Goal: Task Accomplishment & Management: Use online tool/utility

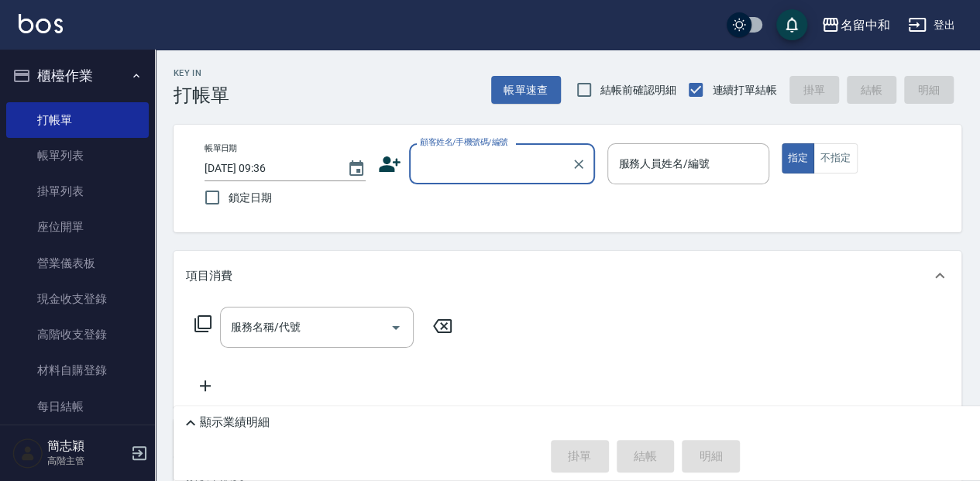
click at [476, 162] on input "顧客姓名/手機號碼/編號" at bounding box center [490, 163] width 149 height 27
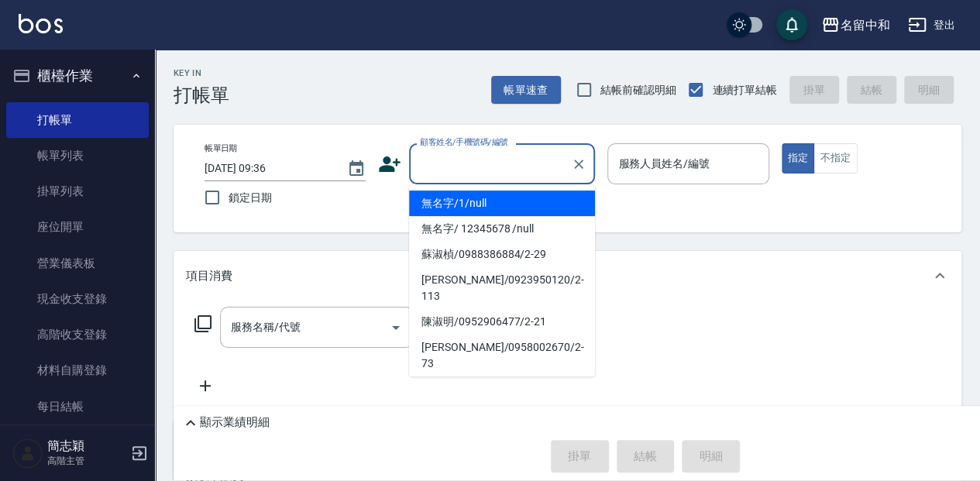
click at [477, 199] on li "無名字/1/null" at bounding box center [502, 204] width 186 height 26
type input "無名字/1/null"
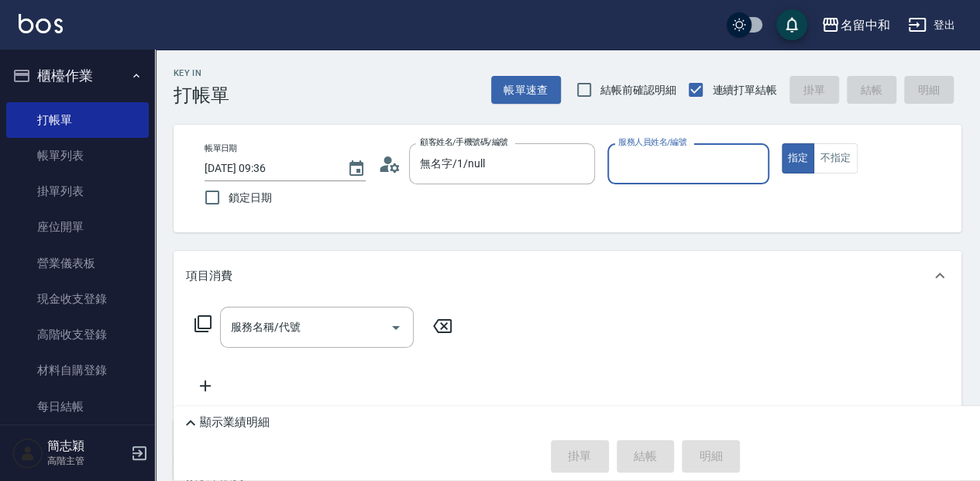
click at [694, 169] on input "服務人員姓名/編號" at bounding box center [688, 163] width 147 height 27
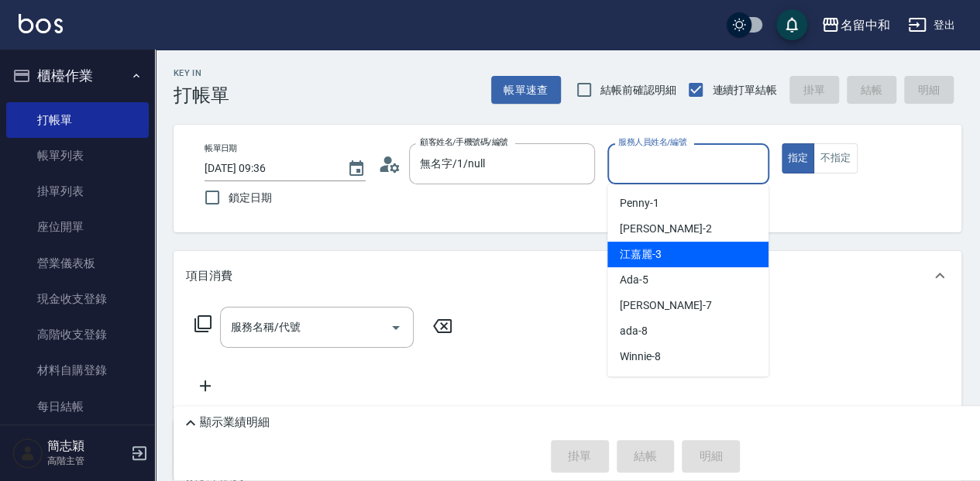
click at [689, 243] on div "江嘉麗 -3" at bounding box center [688, 255] width 161 height 26
type input "江嘉麗-3"
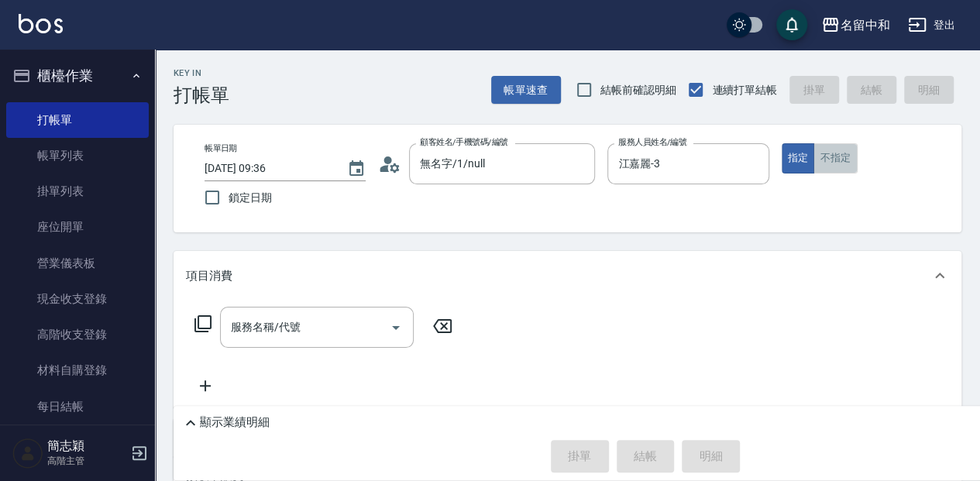
click at [838, 152] on button "不指定" at bounding box center [835, 158] width 43 height 30
click at [325, 325] on input "服務名稱/代號" at bounding box center [305, 327] width 157 height 27
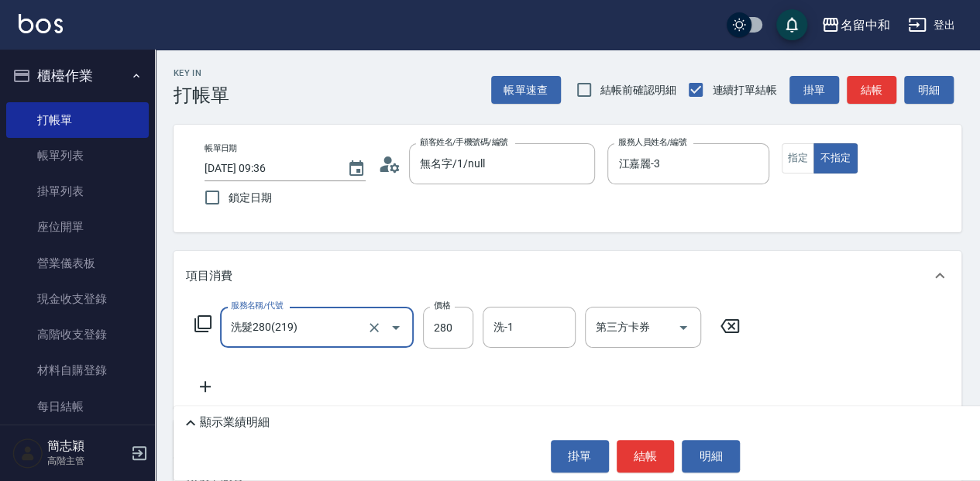
type input "洗髮280(219)"
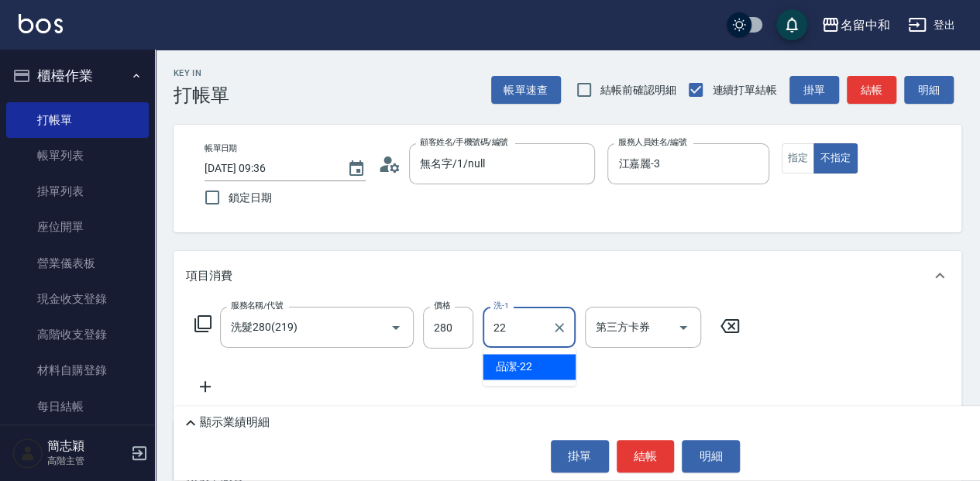
type input "品潔-22"
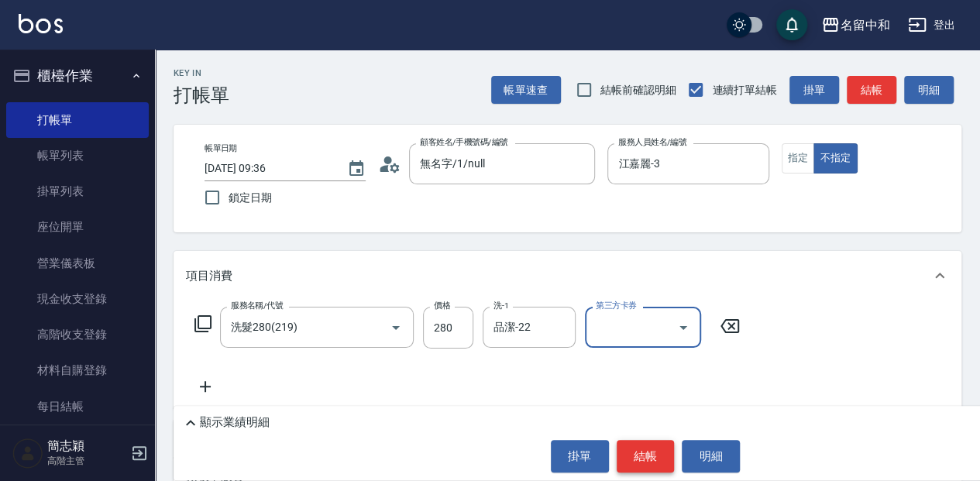
click at [656, 457] on button "結帳" at bounding box center [646, 456] width 58 height 33
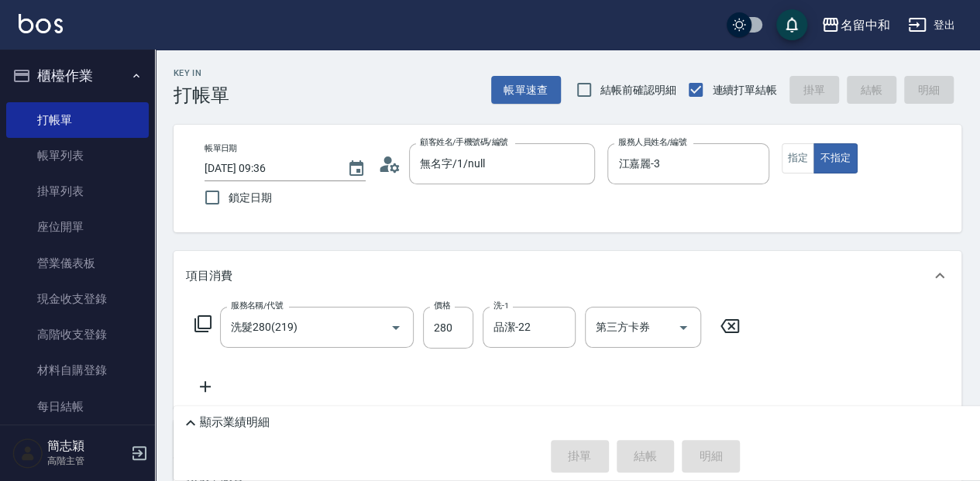
type input "[DATE] 10:54"
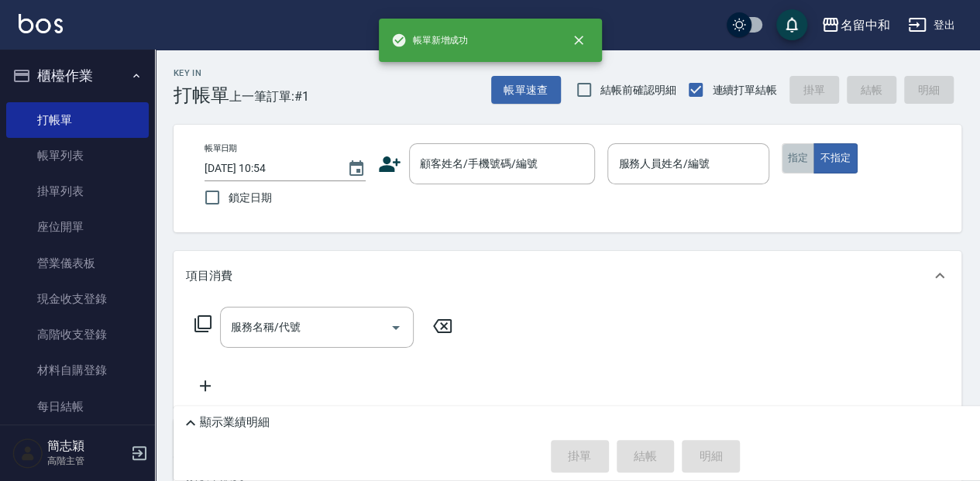
click at [804, 166] on button "指定" at bounding box center [798, 158] width 33 height 30
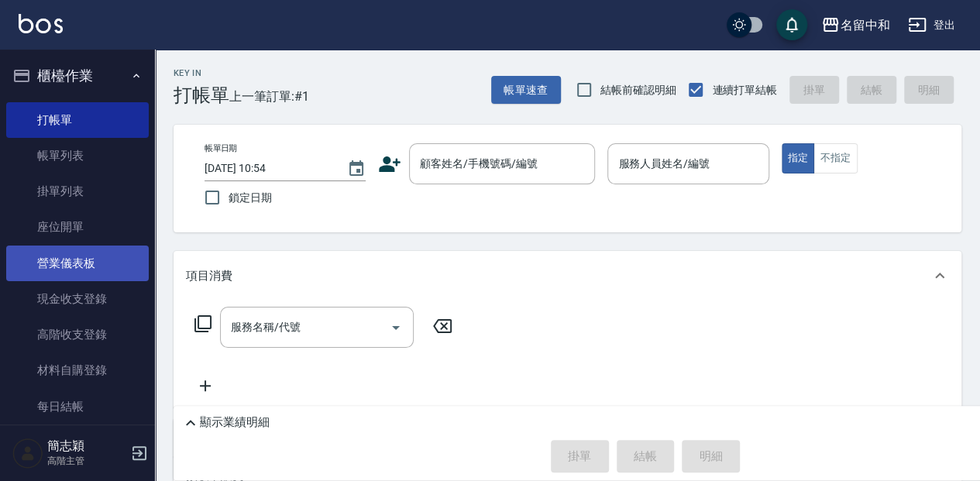
type button "true"
